Goal: Information Seeking & Learning: Check status

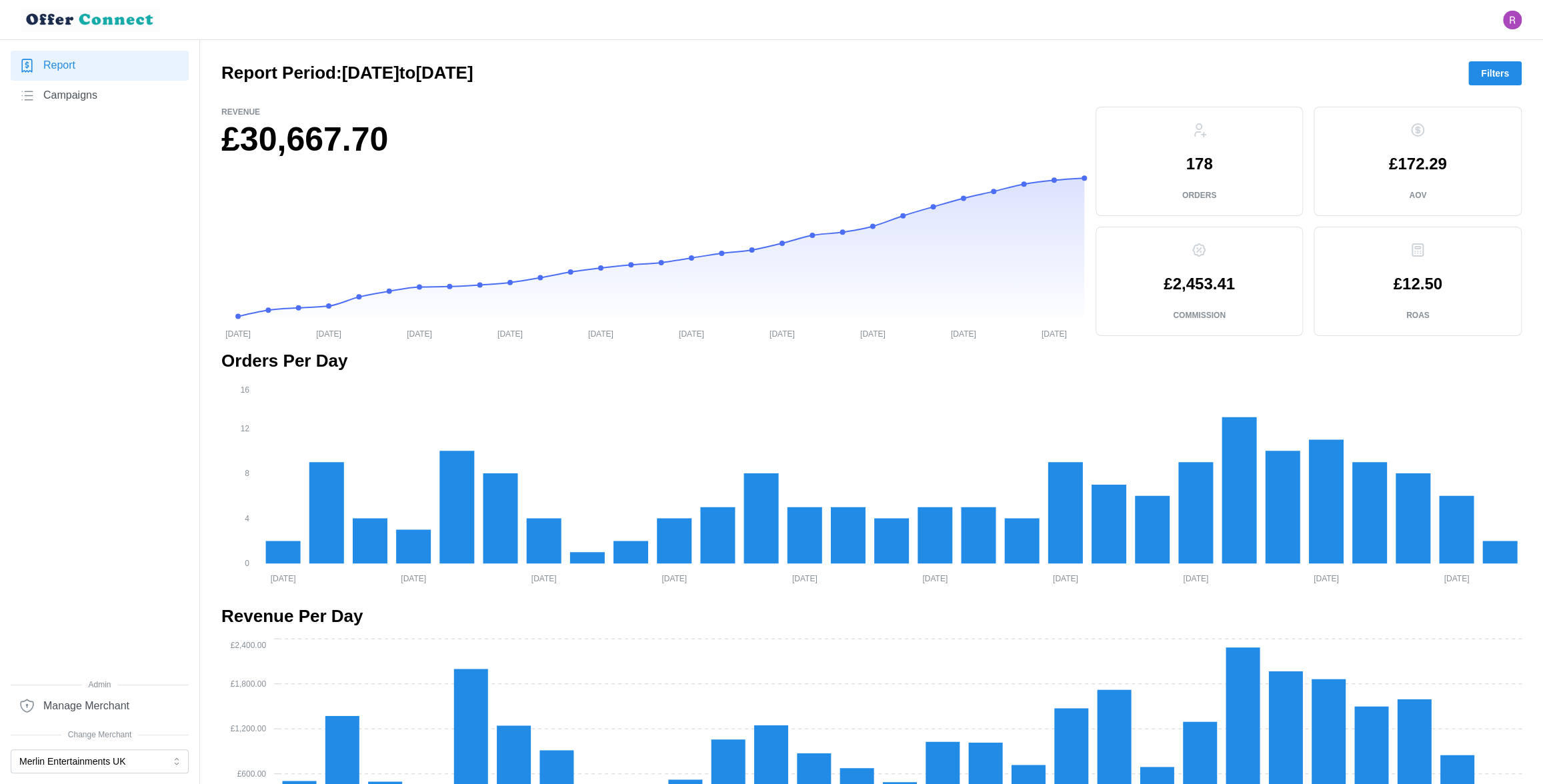
click at [1486, 71] on span "Filters" at bounding box center [1494, 74] width 28 height 23
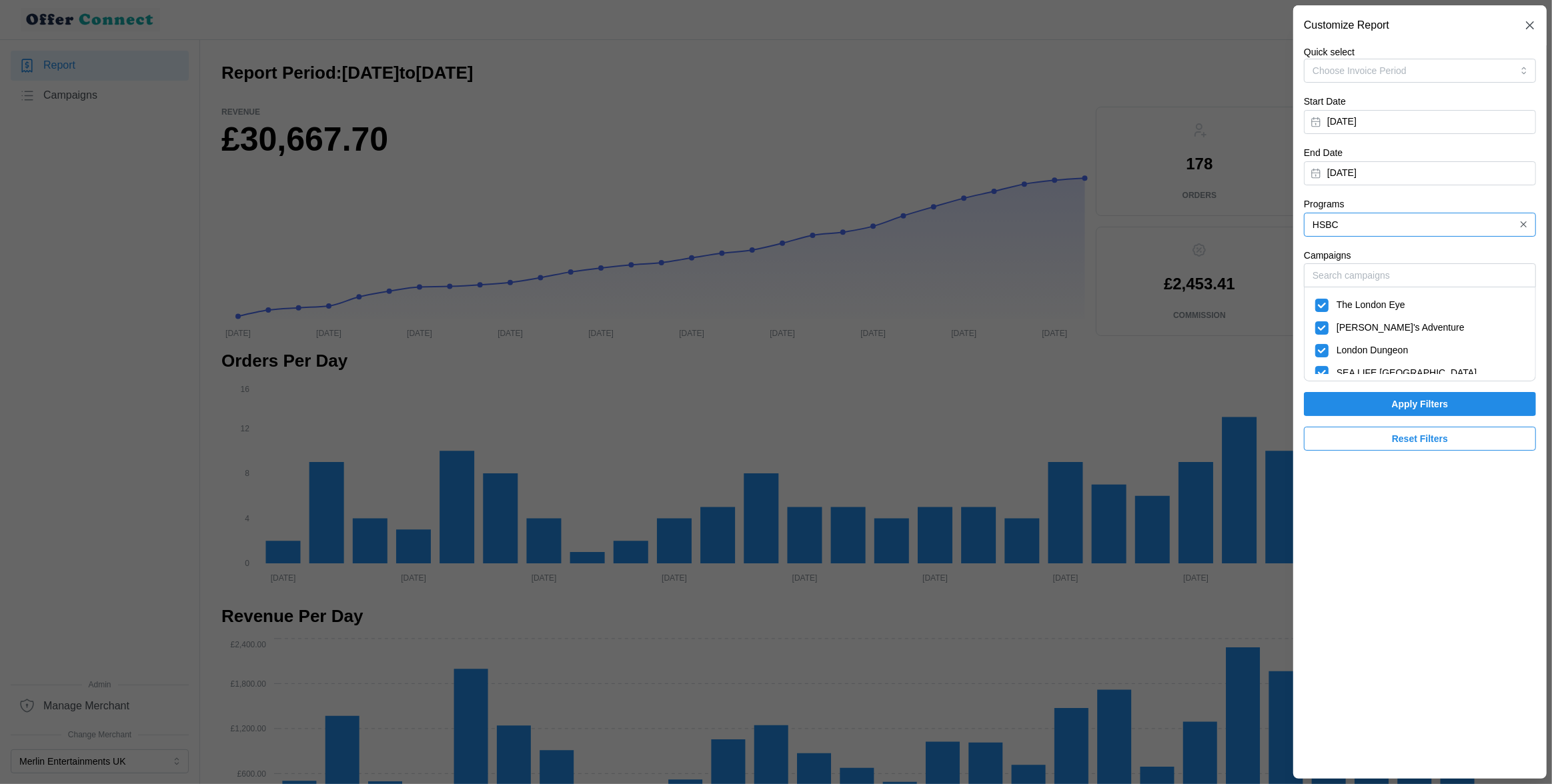
click at [1391, 234] on input "HSBC" at bounding box center [1419, 225] width 232 height 24
click at [1352, 297] on span "HyperJar" at bounding box center [1333, 301] width 38 height 15
type input "HyperJar"
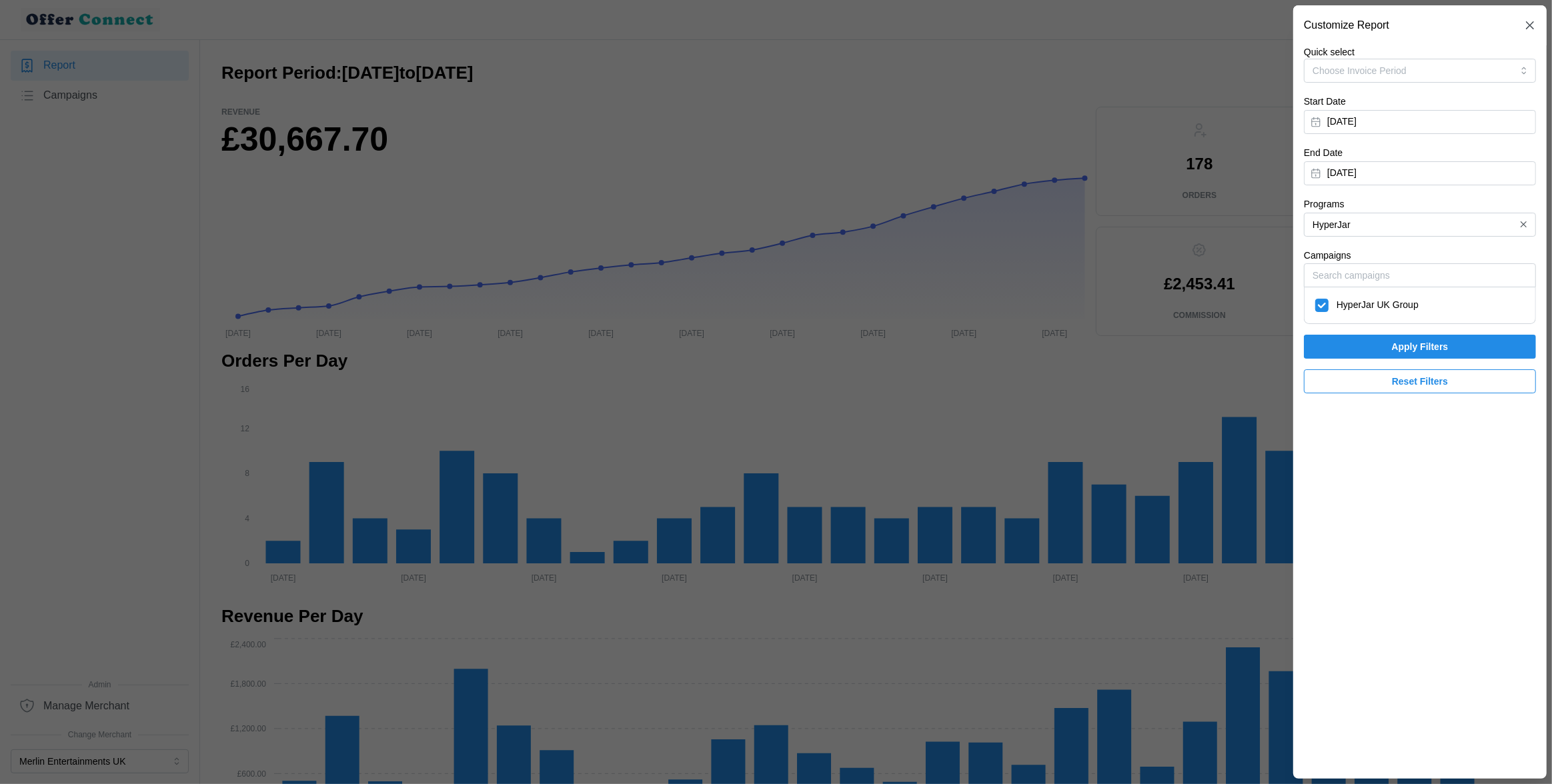
click at [1370, 338] on span "Apply Filters" at bounding box center [1420, 347] width 207 height 23
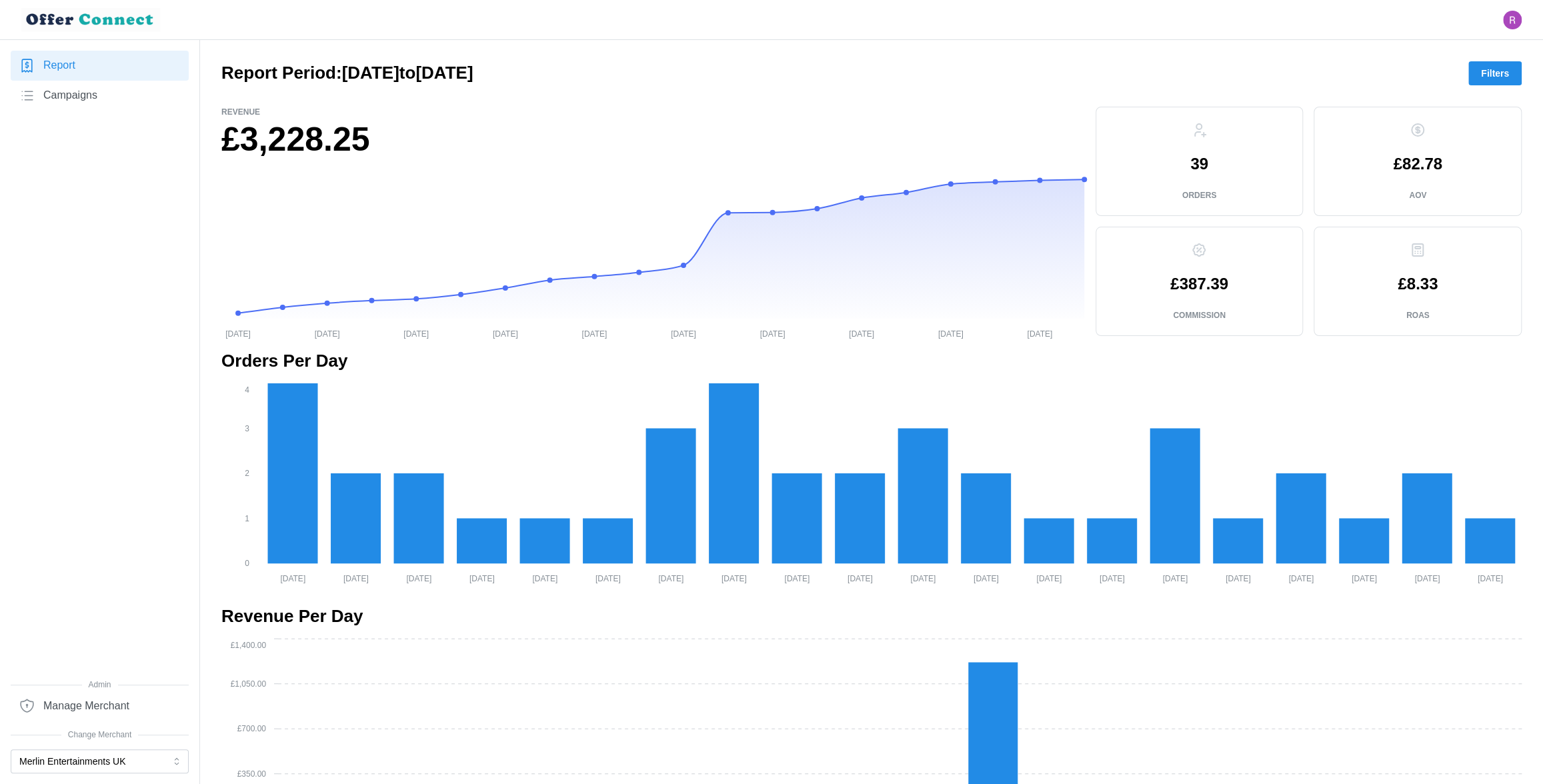
click at [1503, 78] on span "Filters" at bounding box center [1494, 74] width 28 height 23
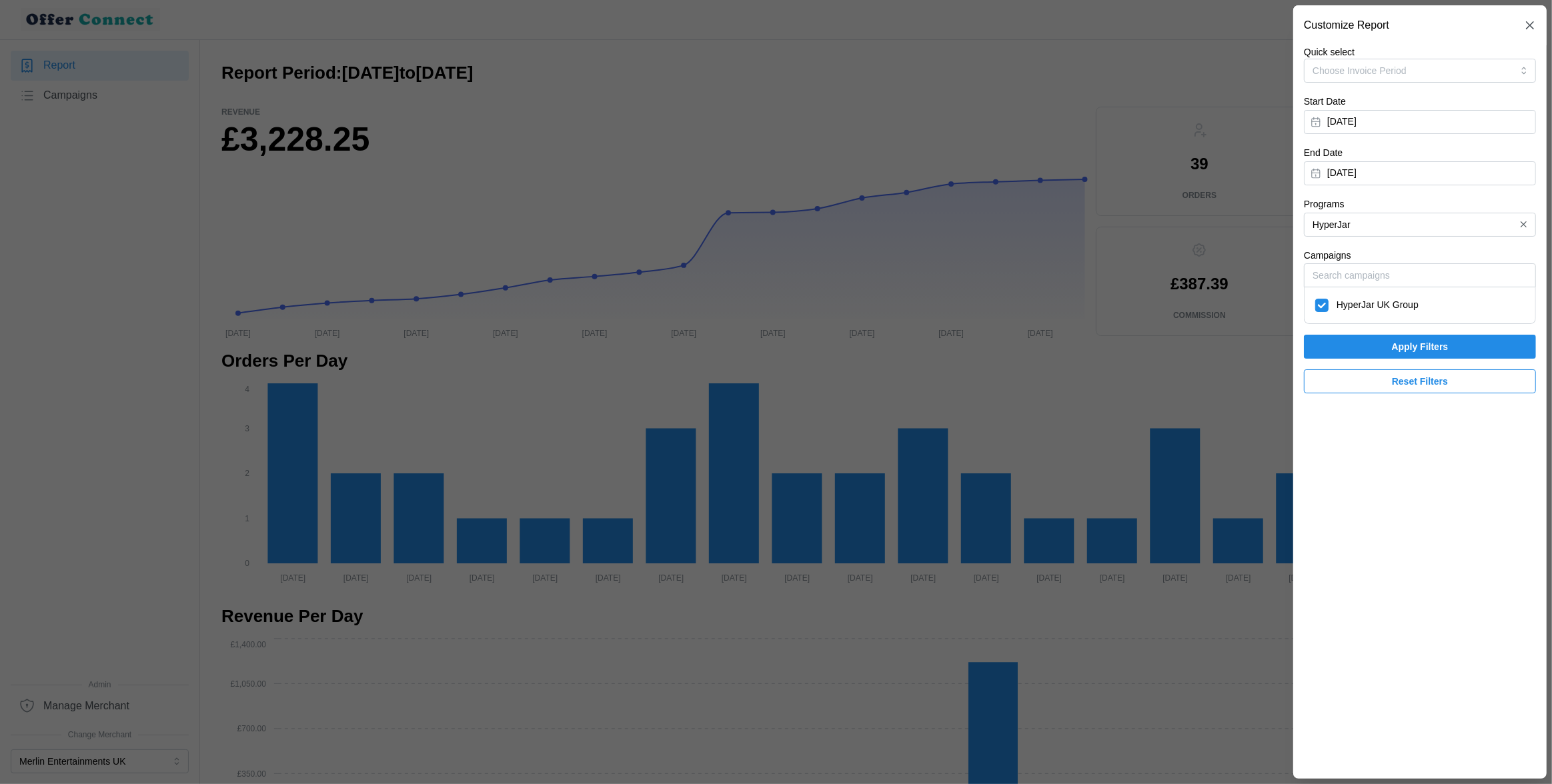
click at [1524, 222] on icon "button" at bounding box center [1524, 224] width 10 height 10
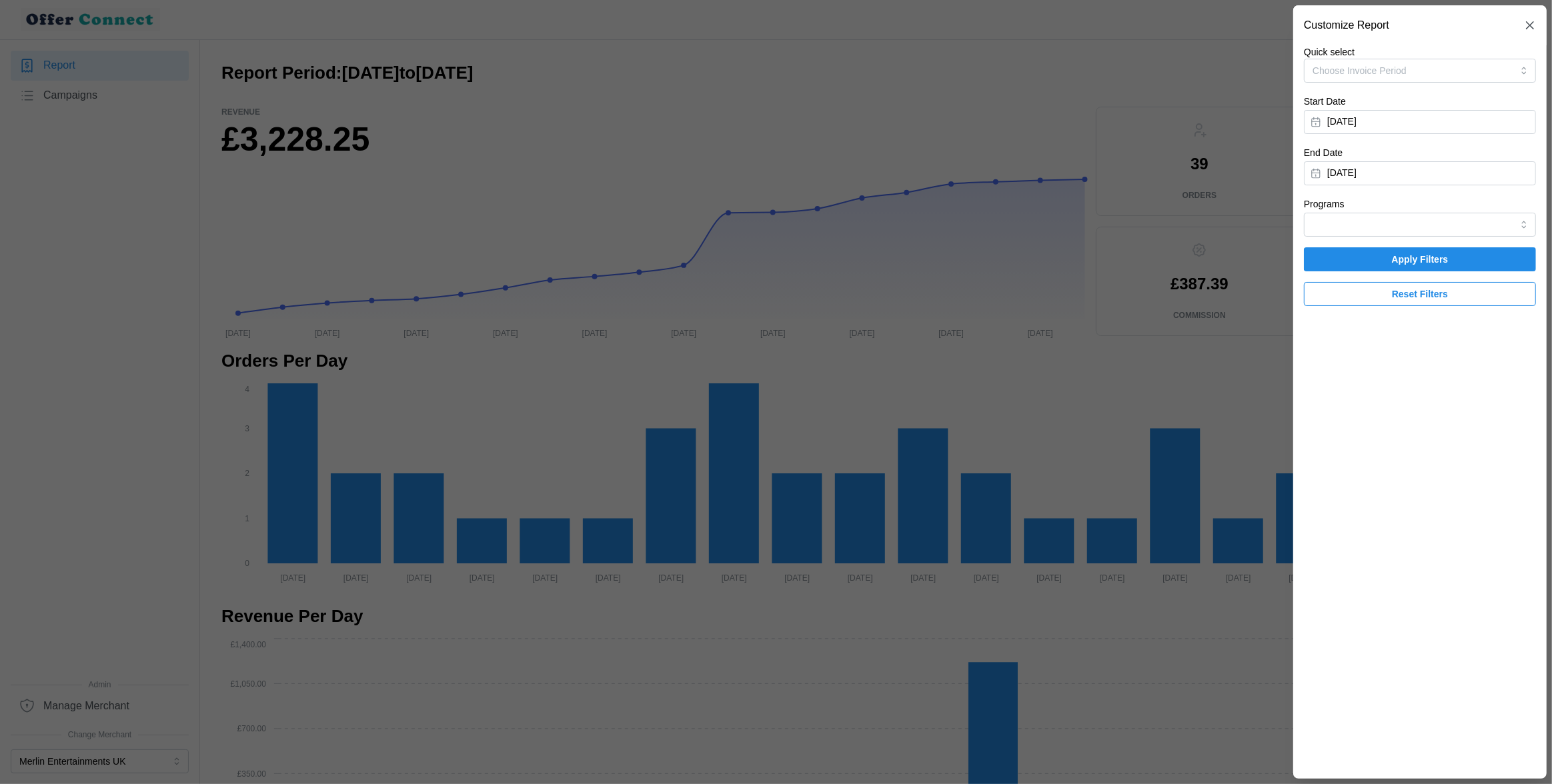
click at [1476, 251] on span "Apply Filters" at bounding box center [1420, 259] width 207 height 23
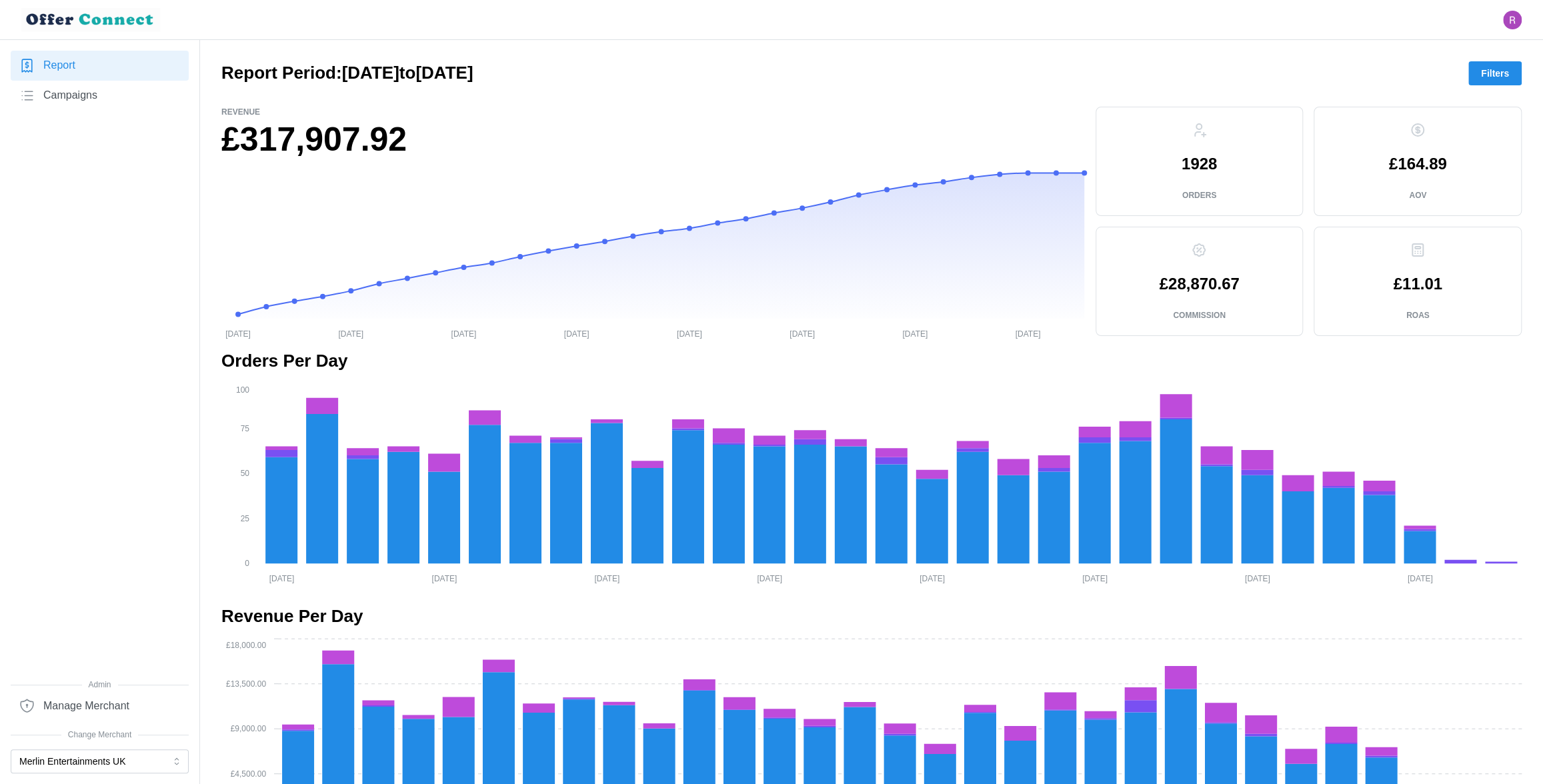
click at [1199, 162] on p "1928" at bounding box center [1199, 164] width 36 height 16
copy p "1928"
click at [145, 758] on button "Merlin Entertainments UK" at bounding box center [99, 761] width 178 height 24
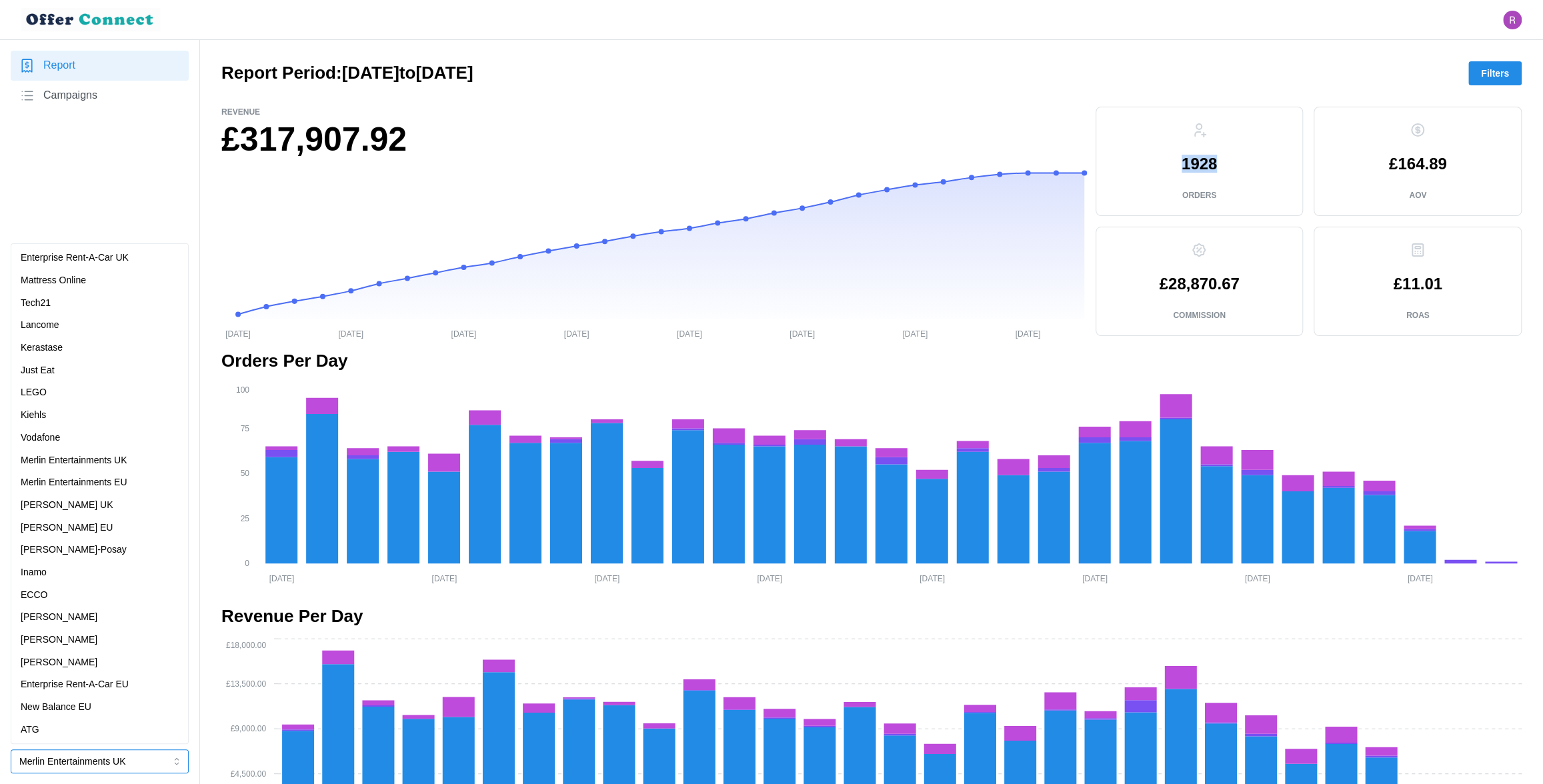
click at [104, 483] on p "Merlin Entertainments EU" at bounding box center [74, 483] width 107 height 15
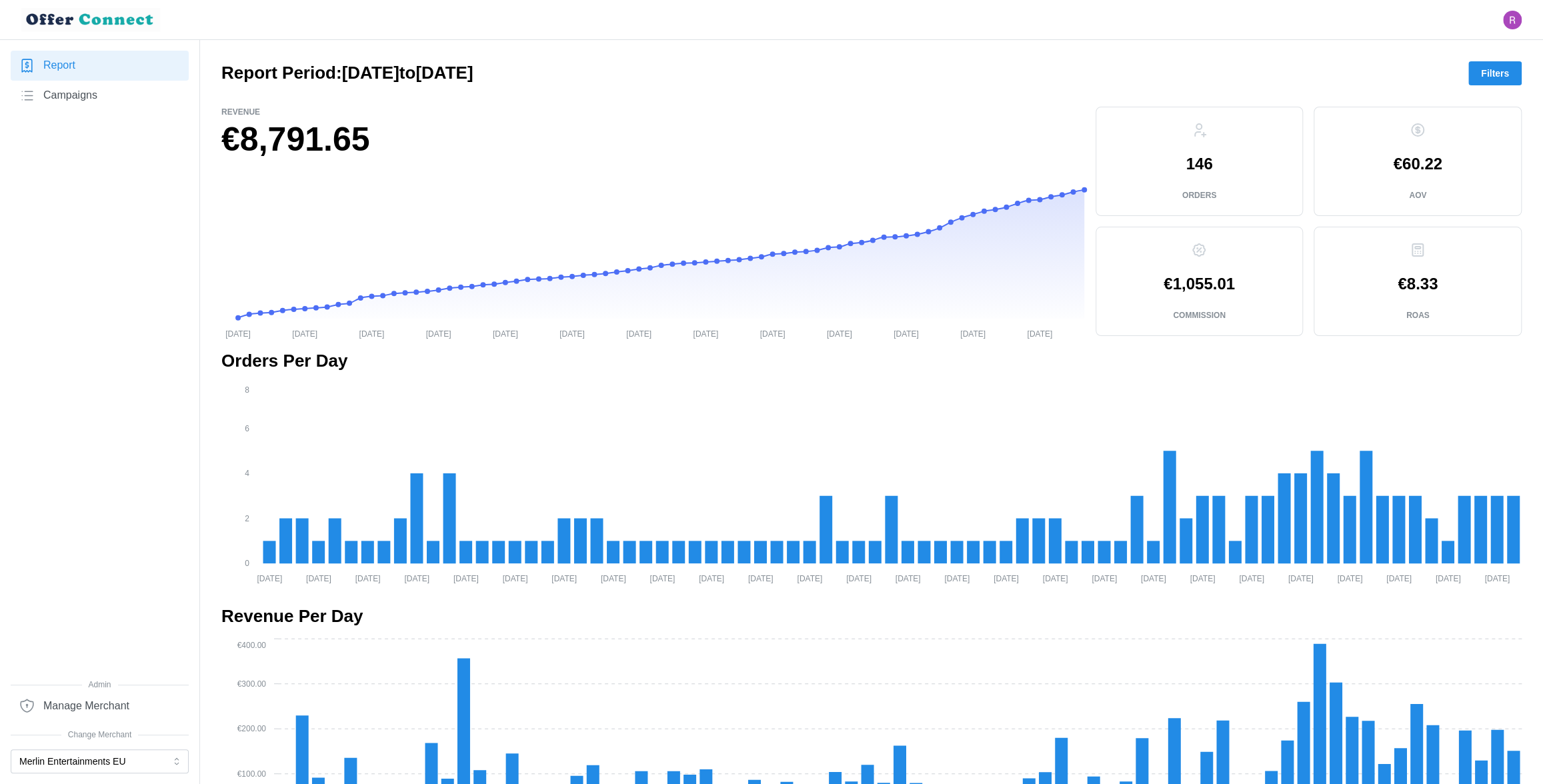
click at [1487, 72] on span "Filters" at bounding box center [1494, 74] width 28 height 23
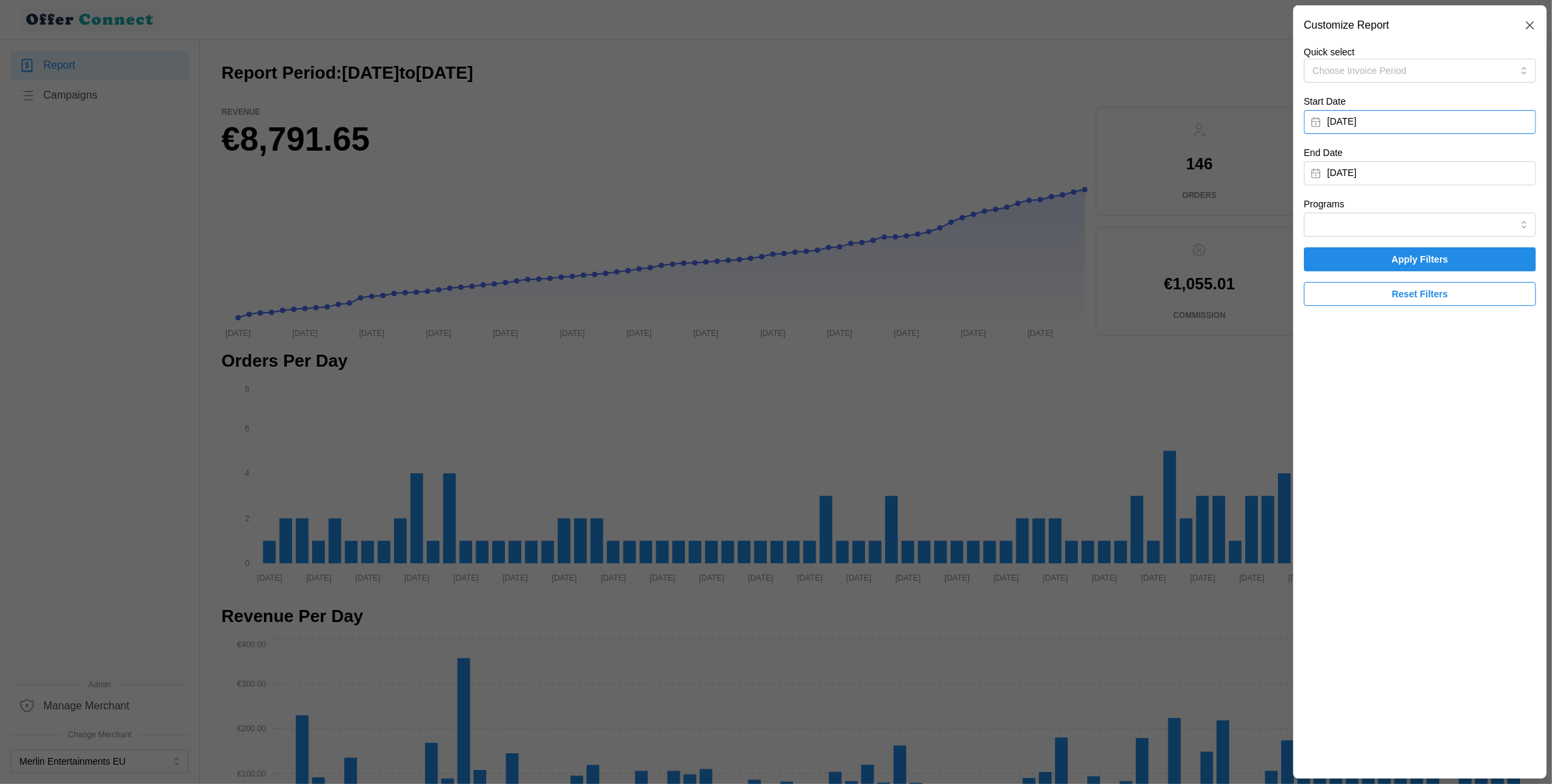
click at [1419, 120] on button "[DATE]" at bounding box center [1419, 122] width 232 height 24
click at [1474, 158] on icon "button" at bounding box center [1475, 159] width 11 height 11
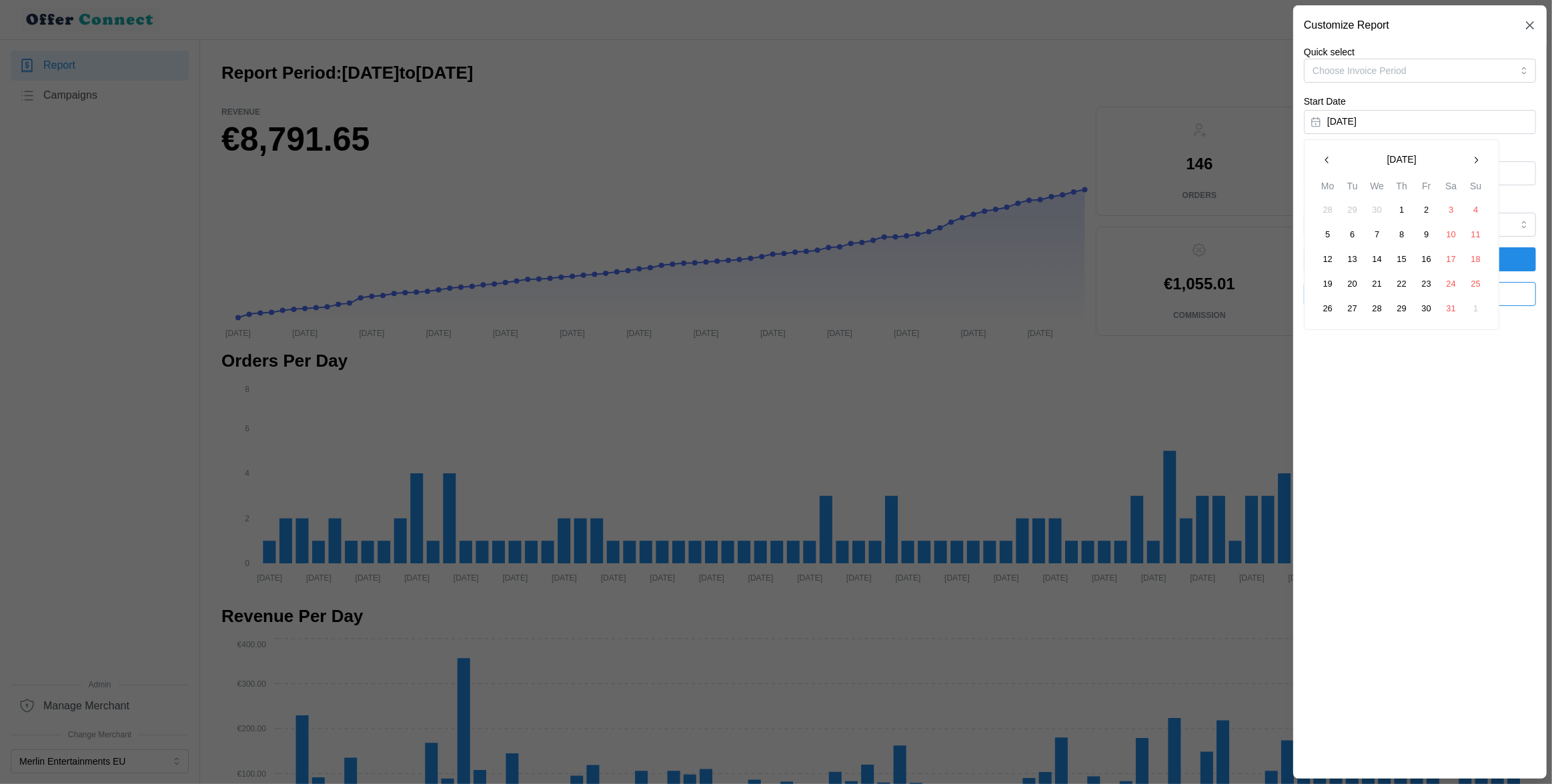
click at [1474, 158] on icon "button" at bounding box center [1475, 159] width 11 height 11
click at [1479, 155] on icon "button" at bounding box center [1475, 159] width 11 height 11
click at [1355, 210] on button "1" at bounding box center [1352, 210] width 24 height 24
click at [1367, 184] on button "[DATE]" at bounding box center [1419, 174] width 232 height 24
click at [1326, 212] on icon "button" at bounding box center [1327, 211] width 3 height 6
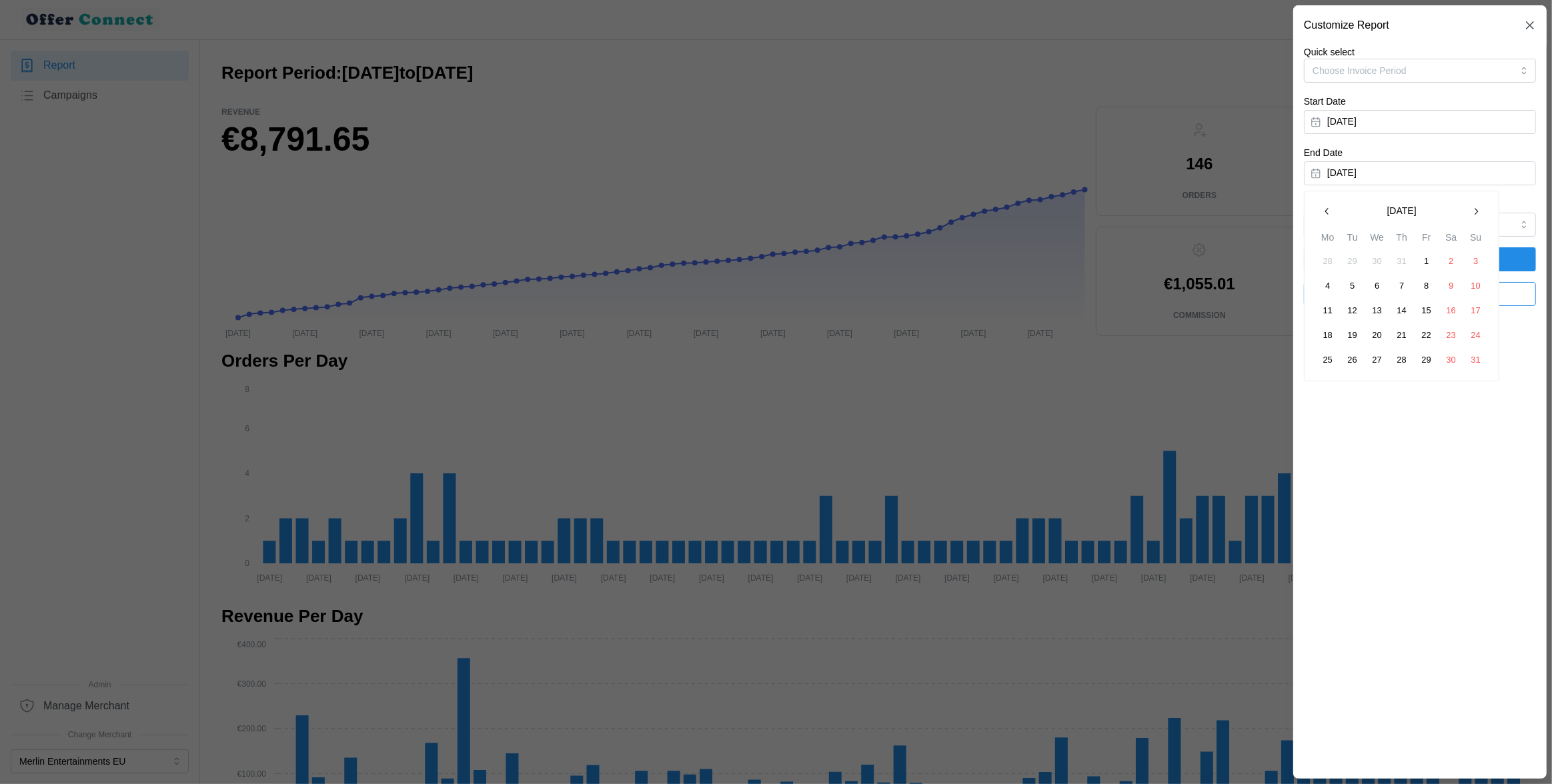
click at [1326, 212] on icon "button" at bounding box center [1327, 211] width 3 height 6
click at [1402, 358] on button "31" at bounding box center [1402, 360] width 24 height 24
click at [1380, 258] on span "Apply Filters" at bounding box center [1420, 259] width 207 height 23
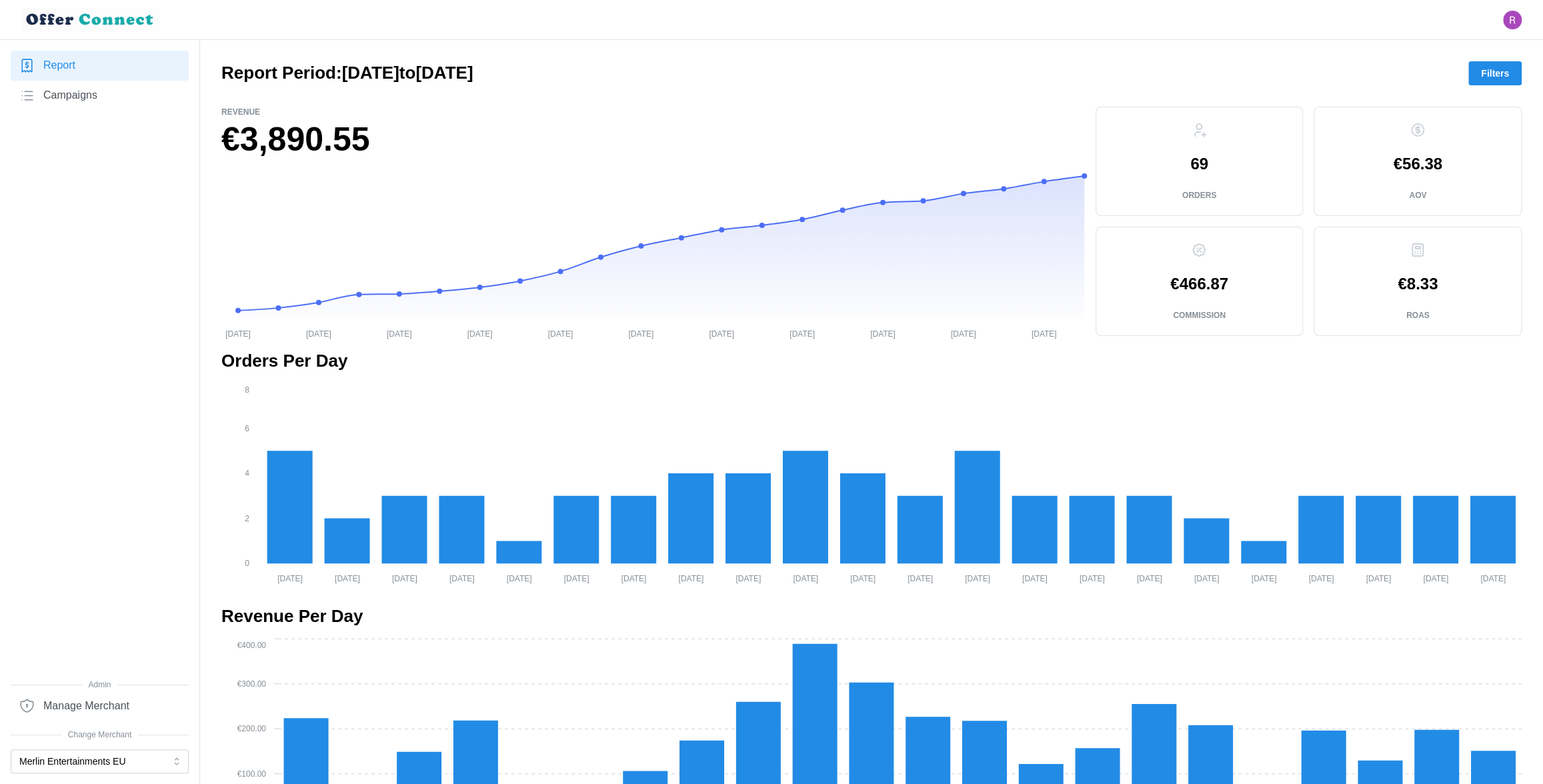
click at [1201, 165] on p "69" at bounding box center [1199, 164] width 18 height 16
copy p "69"
